Goal: Find specific page/section: Find specific page/section

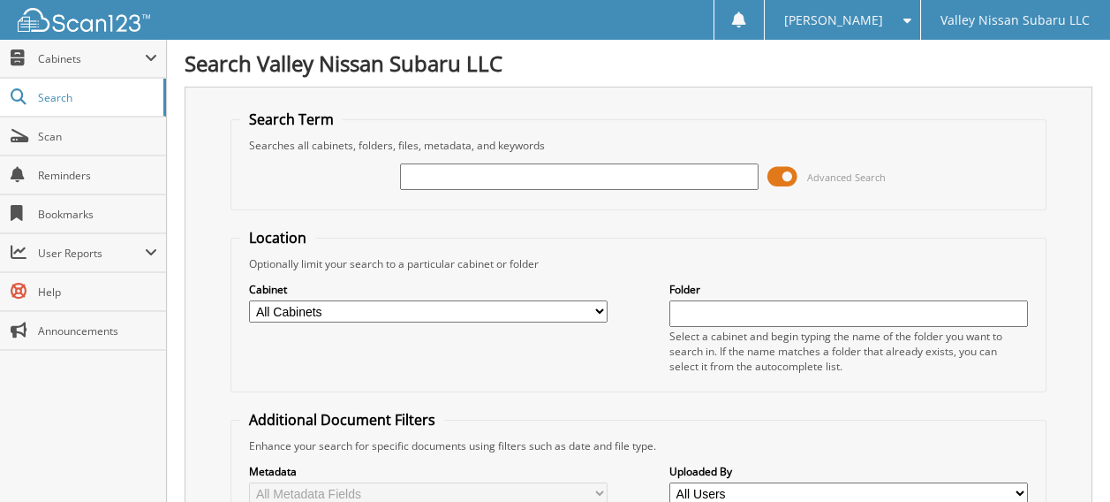
click at [436, 178] on input "text" at bounding box center [579, 176] width 359 height 26
paste input "SZ007669"
type input "SZ007669"
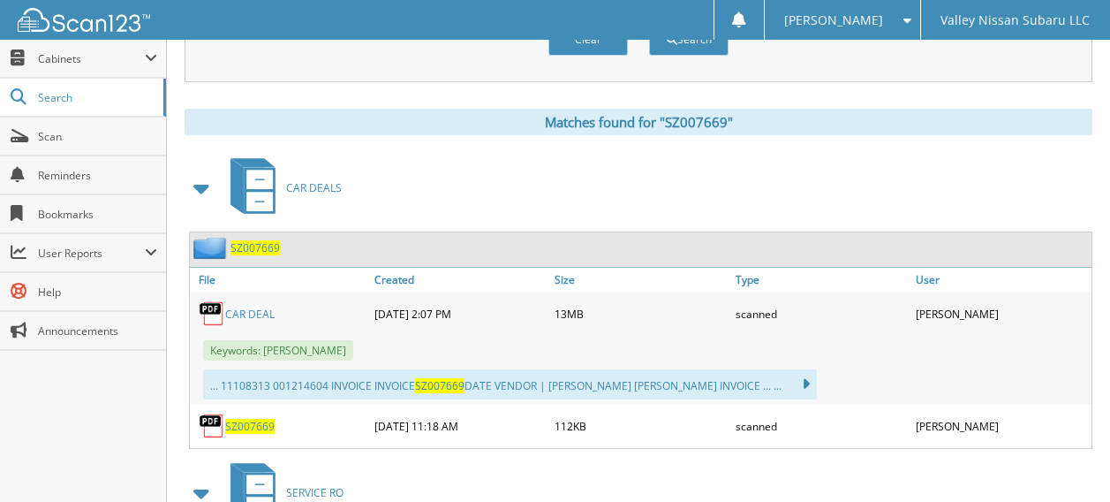
scroll to position [707, 0]
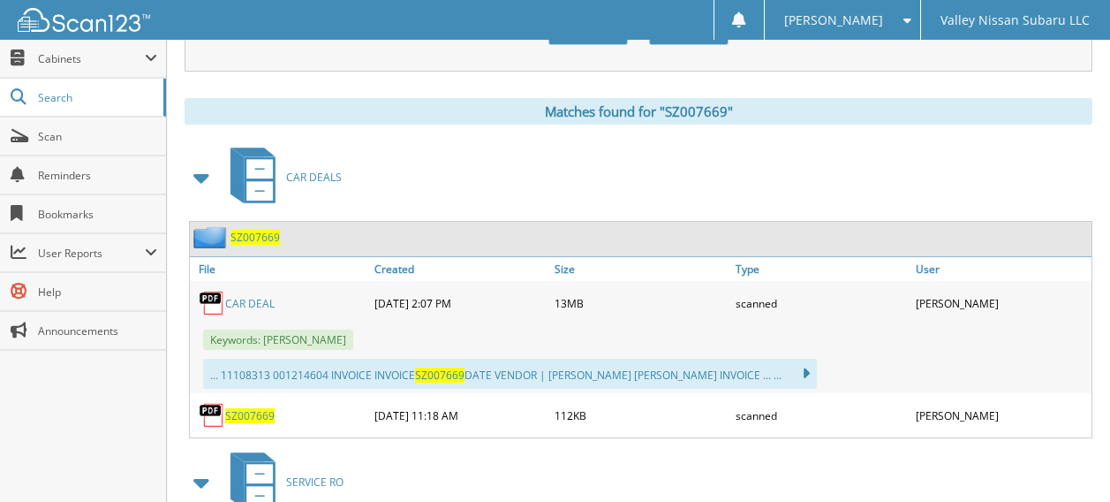
click at [251, 296] on link "CAR DEAL" at bounding box center [249, 303] width 49 height 15
click at [252, 296] on link "CAR DEAL" at bounding box center [249, 303] width 49 height 15
